Goal: Leave review/rating

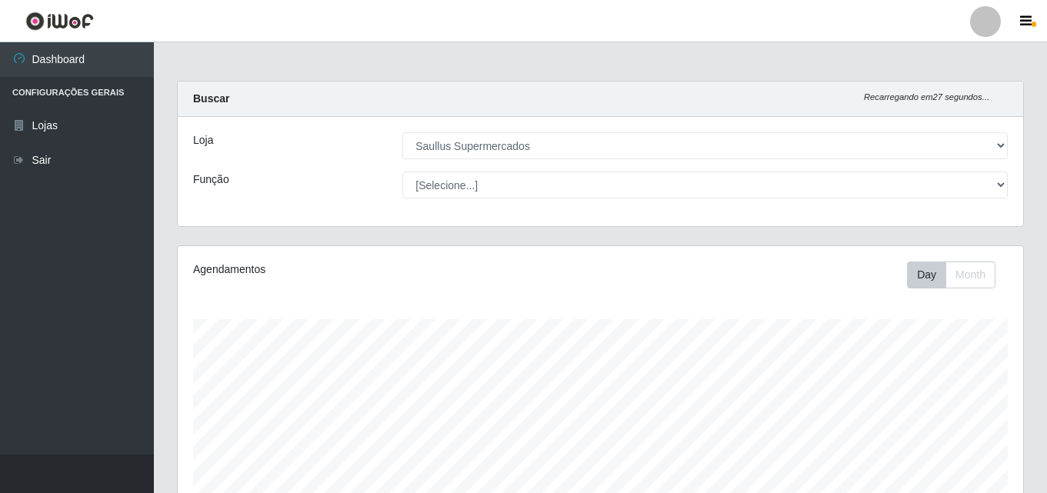
select select "423"
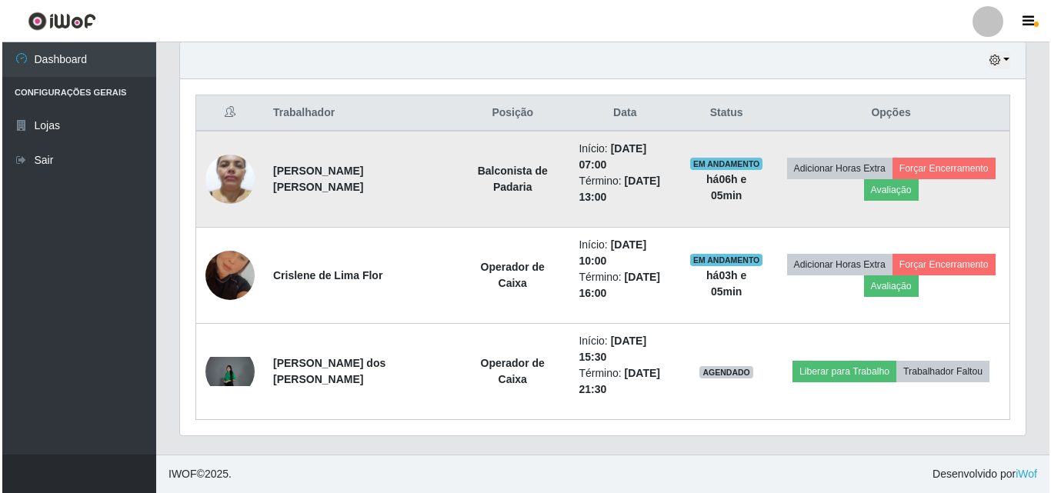
scroll to position [319, 845]
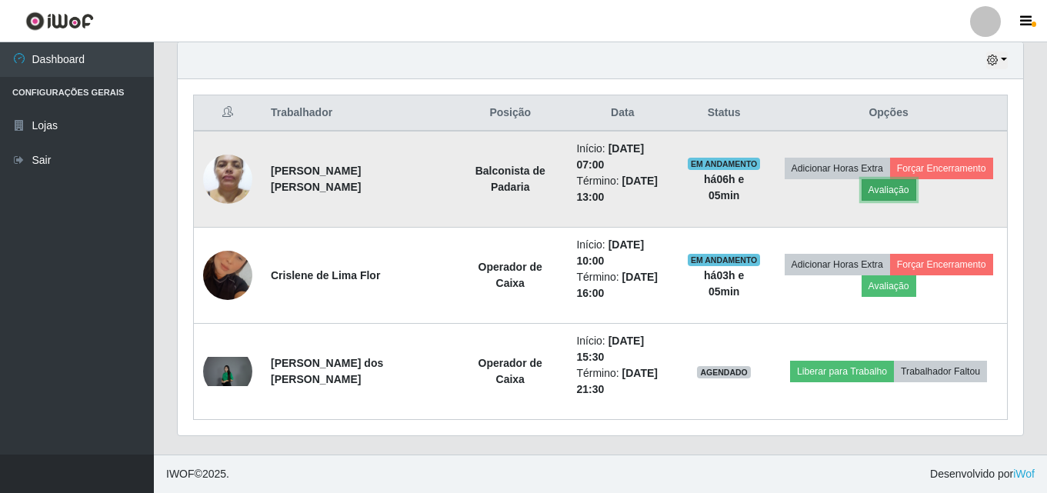
click at [872, 183] on button "Avaliação" at bounding box center [888, 190] width 55 height 22
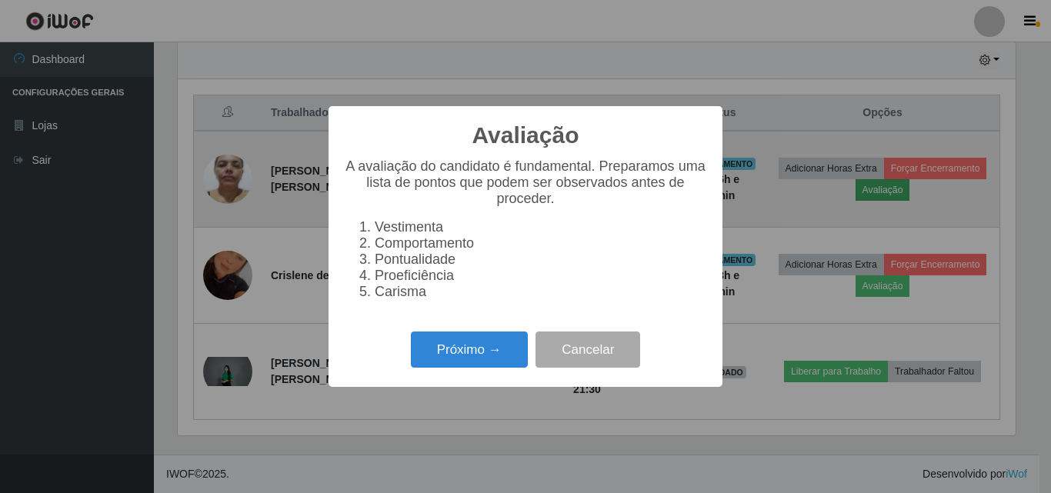
scroll to position [319, 838]
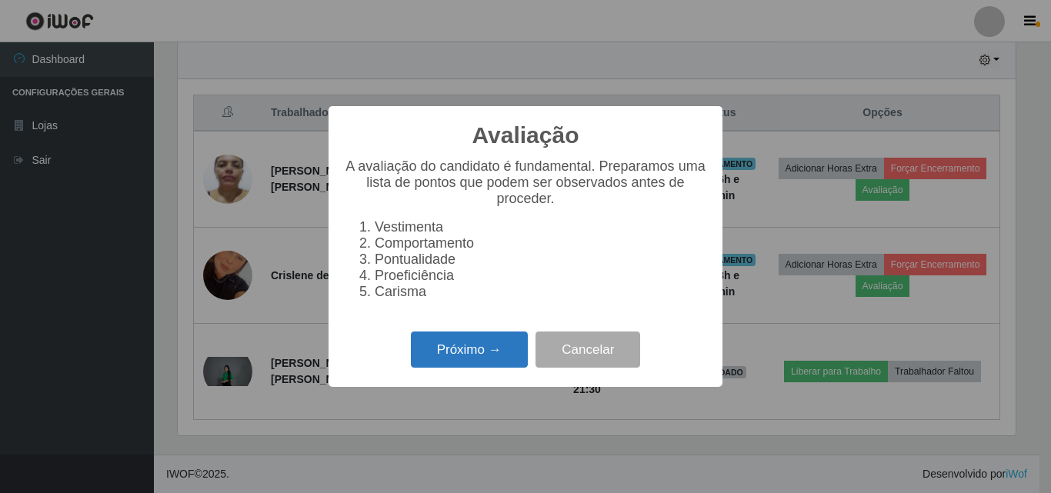
click at [515, 353] on button "Próximo →" at bounding box center [469, 350] width 117 height 36
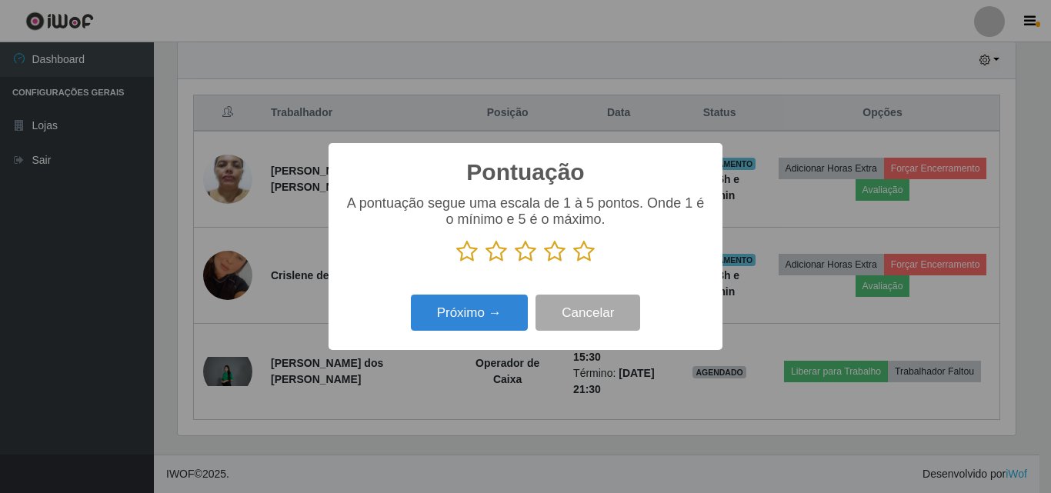
click at [575, 258] on icon at bounding box center [584, 251] width 22 height 23
click at [573, 263] on input "radio" at bounding box center [573, 263] width 0 height 0
click at [469, 339] on div "Pontuação × A pontuação segue uma escala de 1 à 5 pontos. Onde 1 é o mínimo e 5…" at bounding box center [525, 246] width 394 height 207
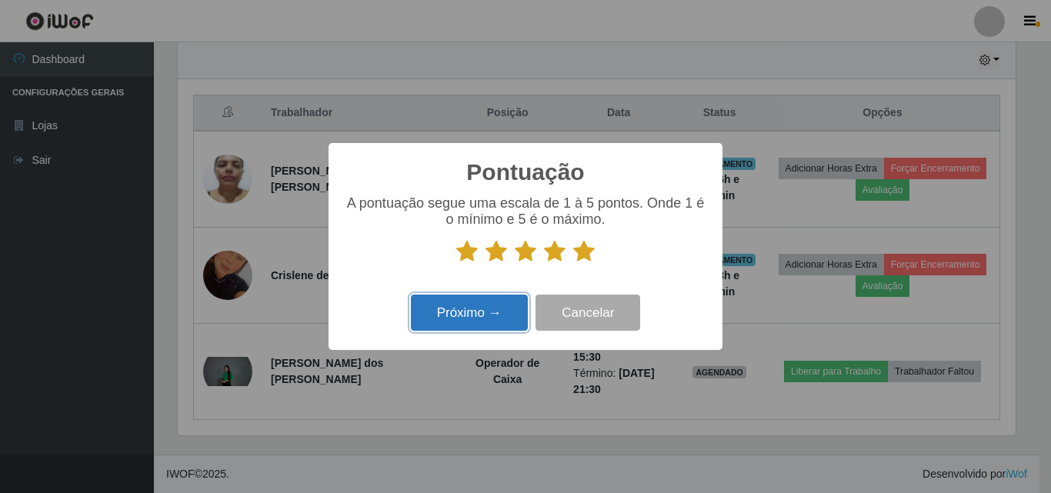
click at [484, 322] on button "Próximo →" at bounding box center [469, 313] width 117 height 36
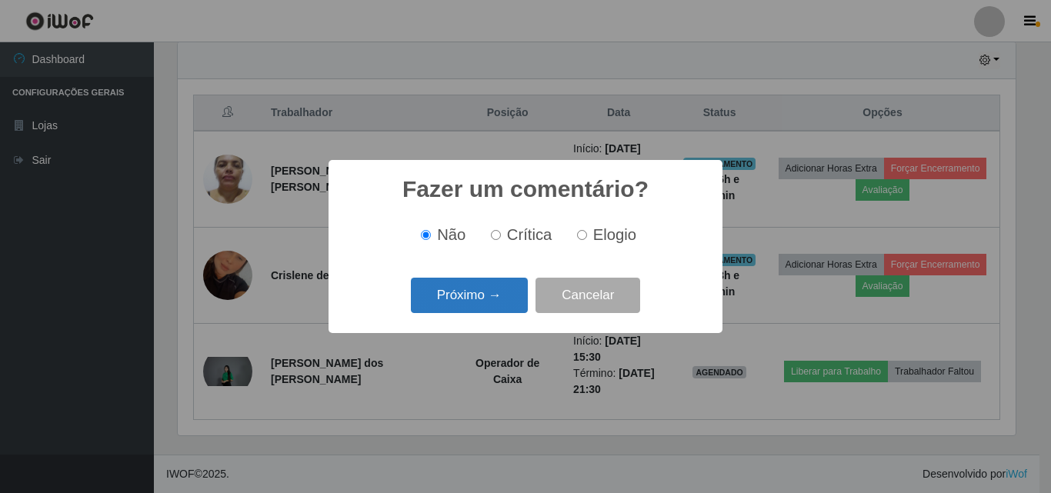
click at [518, 288] on button "Próximo →" at bounding box center [469, 296] width 117 height 36
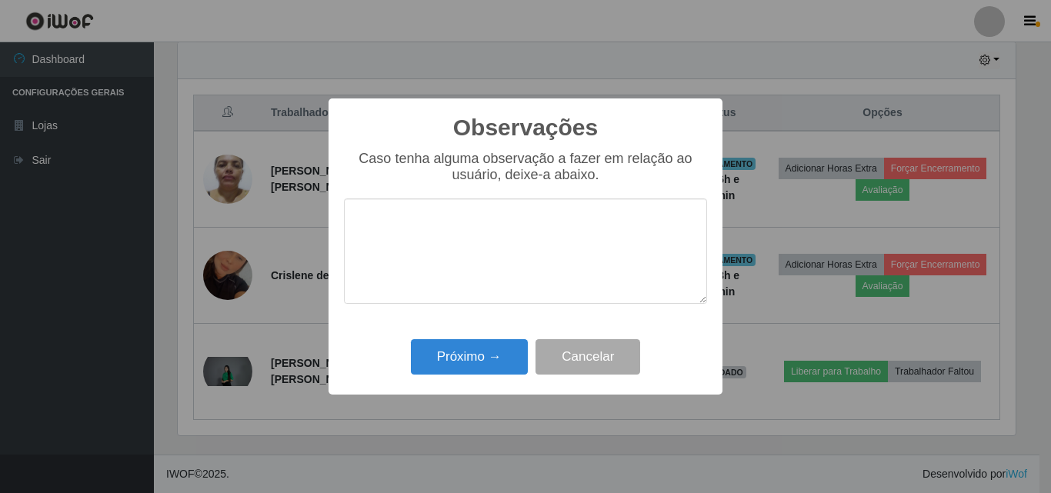
click at [512, 262] on textarea at bounding box center [525, 250] width 363 height 105
type textarea "Otima profissional"
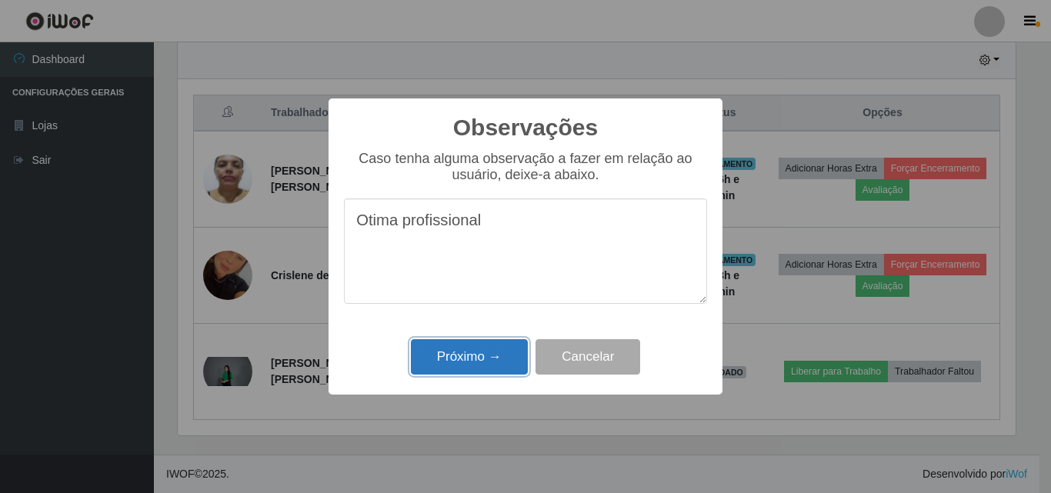
click at [492, 350] on button "Próximo →" at bounding box center [469, 357] width 117 height 36
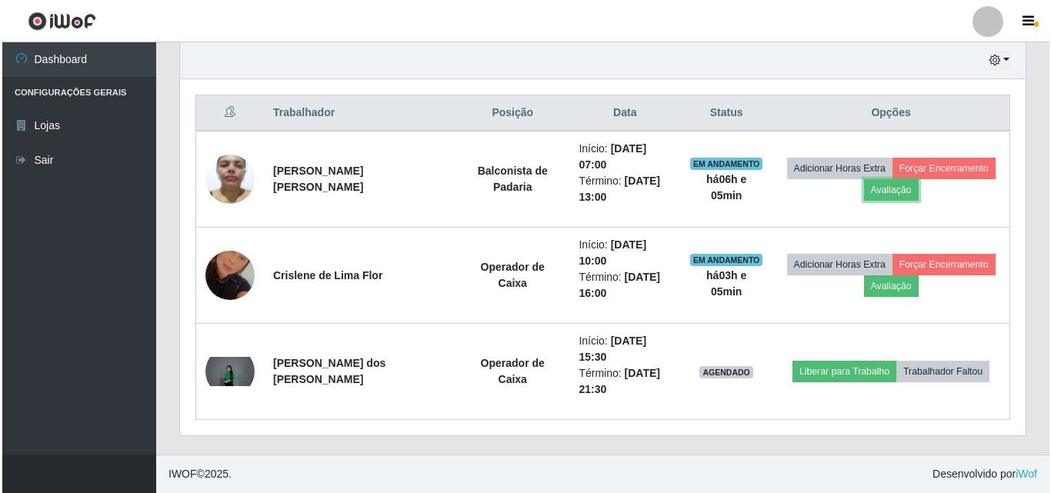
scroll to position [319, 845]
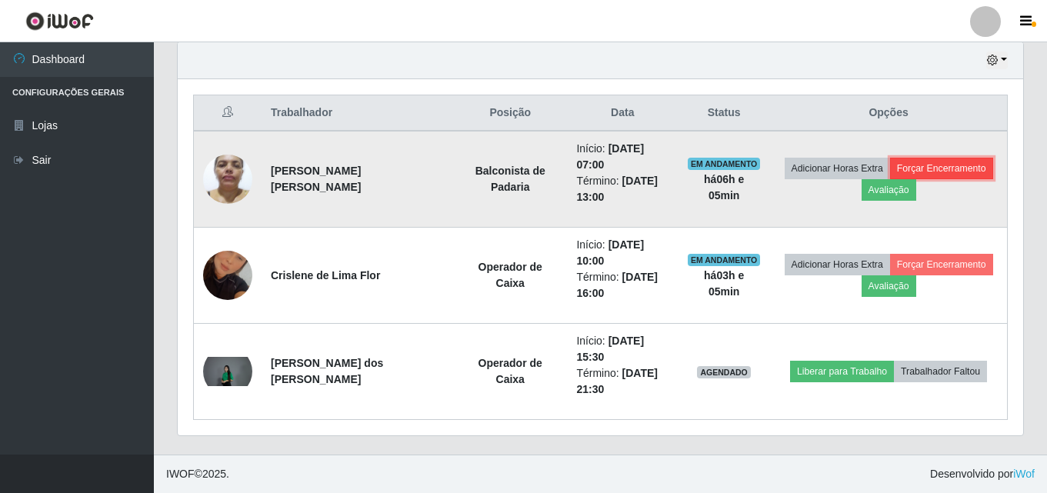
click at [927, 167] on button "Forçar Encerramento" at bounding box center [941, 169] width 103 height 22
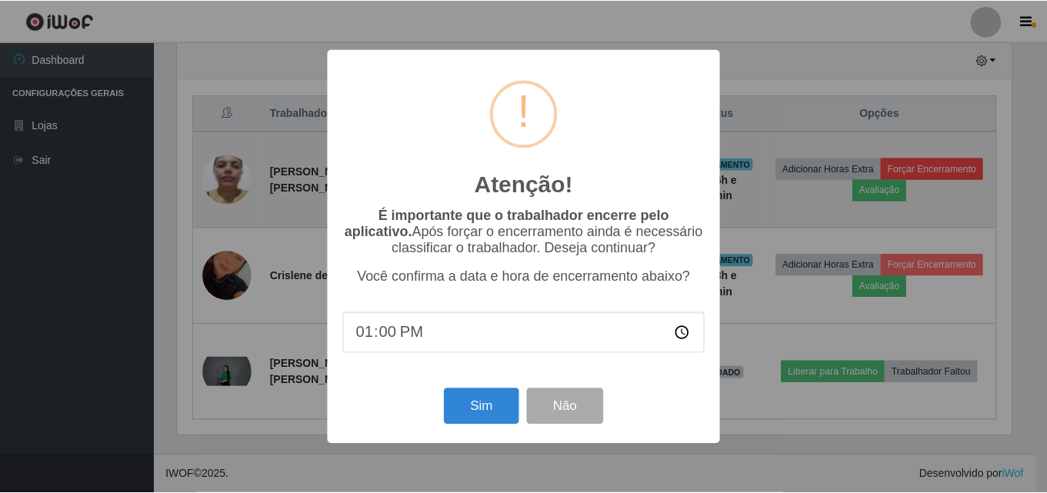
scroll to position [319, 838]
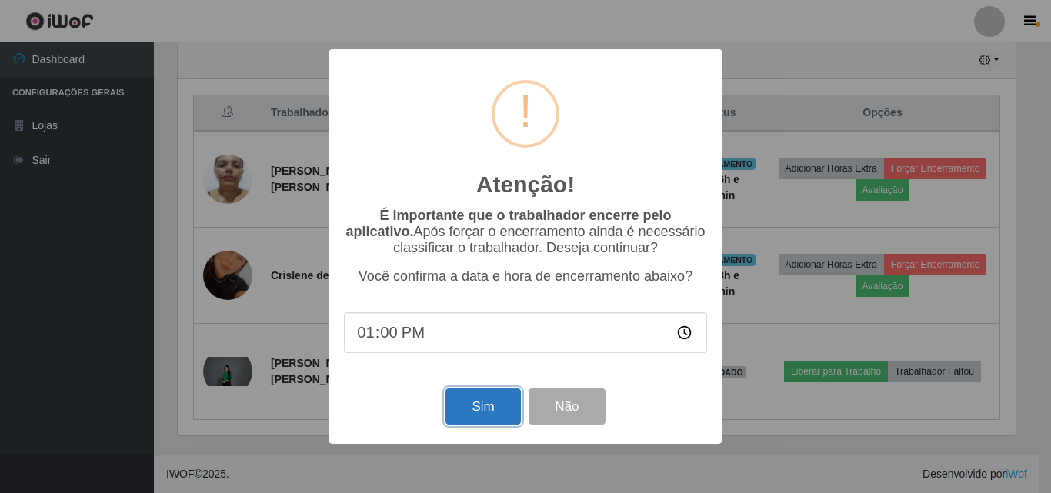
click at [494, 418] on button "Sim" at bounding box center [482, 406] width 75 height 36
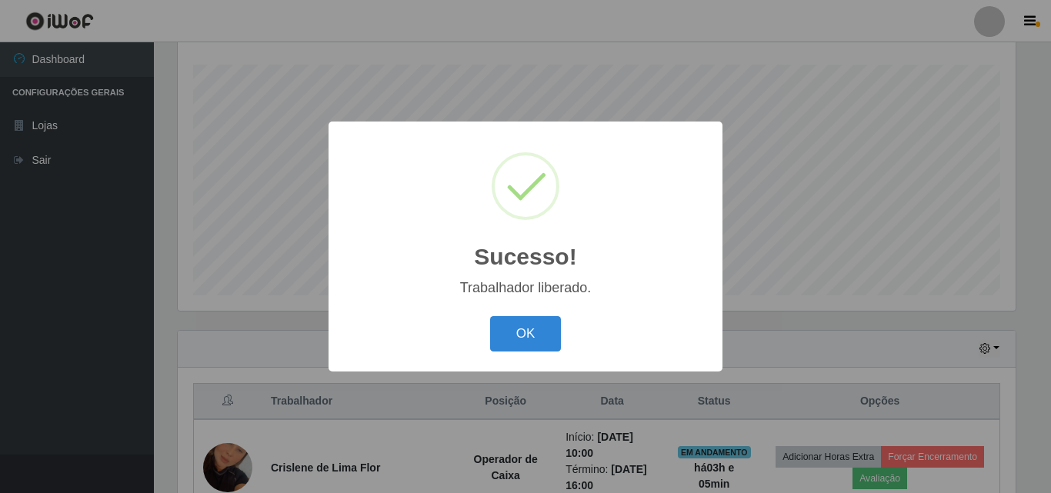
click at [556, 298] on div "Sucesso! × Trabalhador liberado. OK Cancel" at bounding box center [525, 246] width 394 height 249
click at [535, 342] on button "OK" at bounding box center [526, 334] width 72 height 36
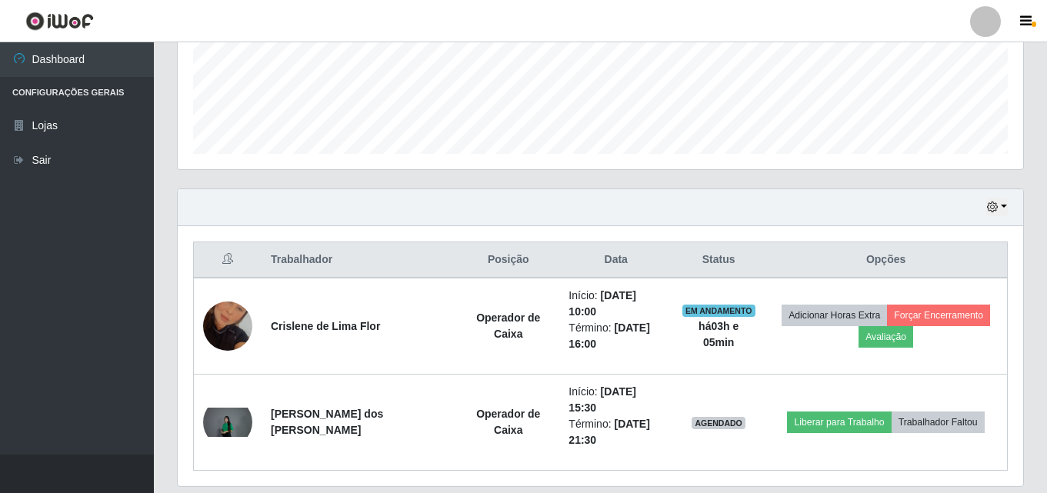
scroll to position [408, 0]
